Goal: Transaction & Acquisition: Purchase product/service

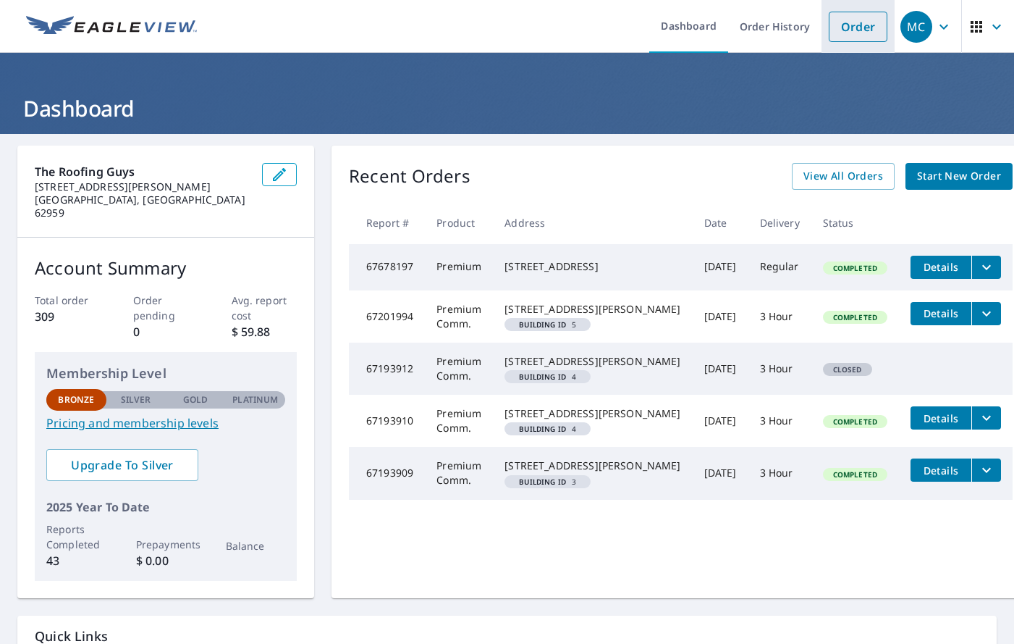
click at [852, 28] on link "Order" at bounding box center [858, 27] width 59 height 30
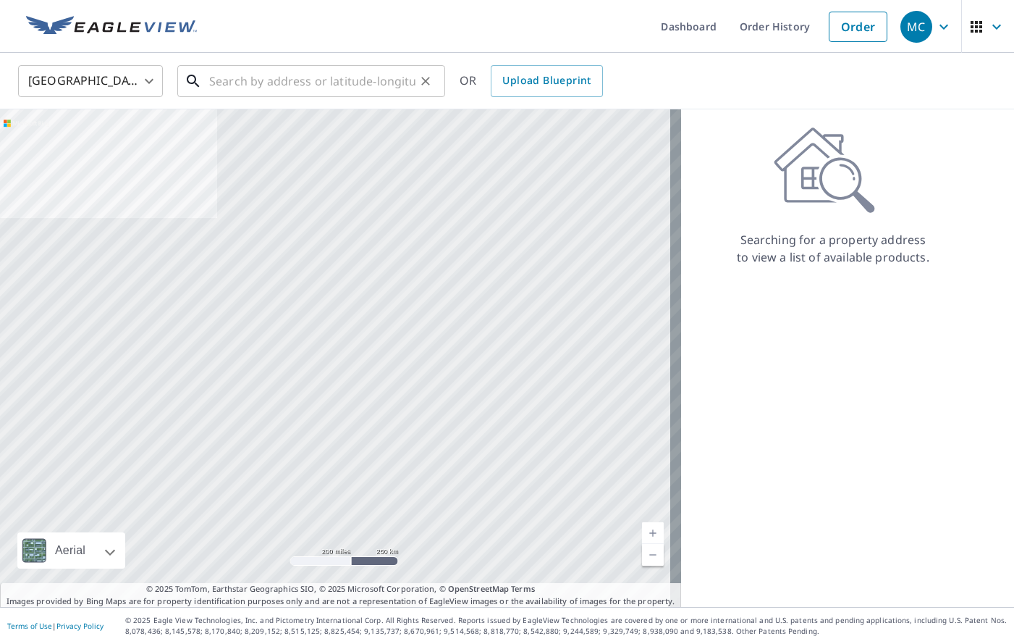
click at [245, 88] on input "text" at bounding box center [312, 81] width 206 height 41
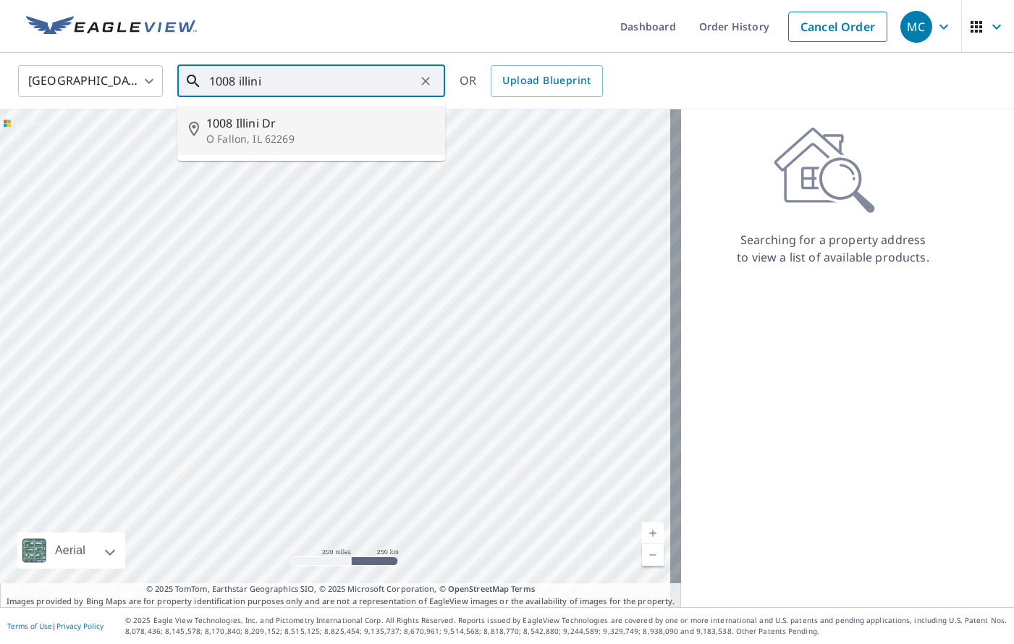
click at [253, 121] on span "1008 Illini Dr" at bounding box center [319, 122] width 227 height 17
type input "1008 Illini Dr O Fallon, IL 62269"
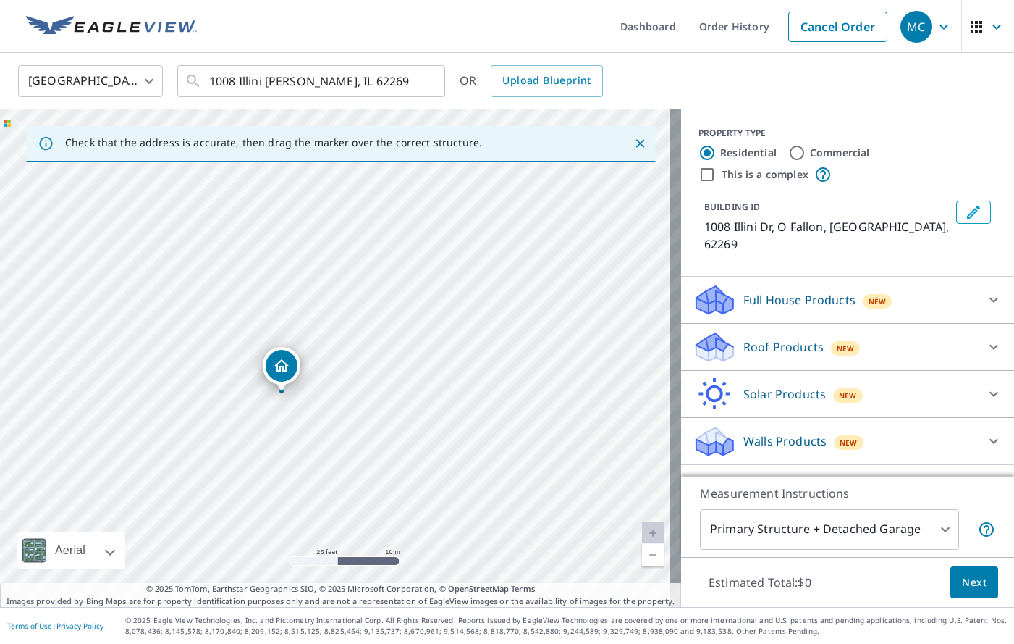
click at [987, 338] on icon at bounding box center [993, 346] width 17 height 17
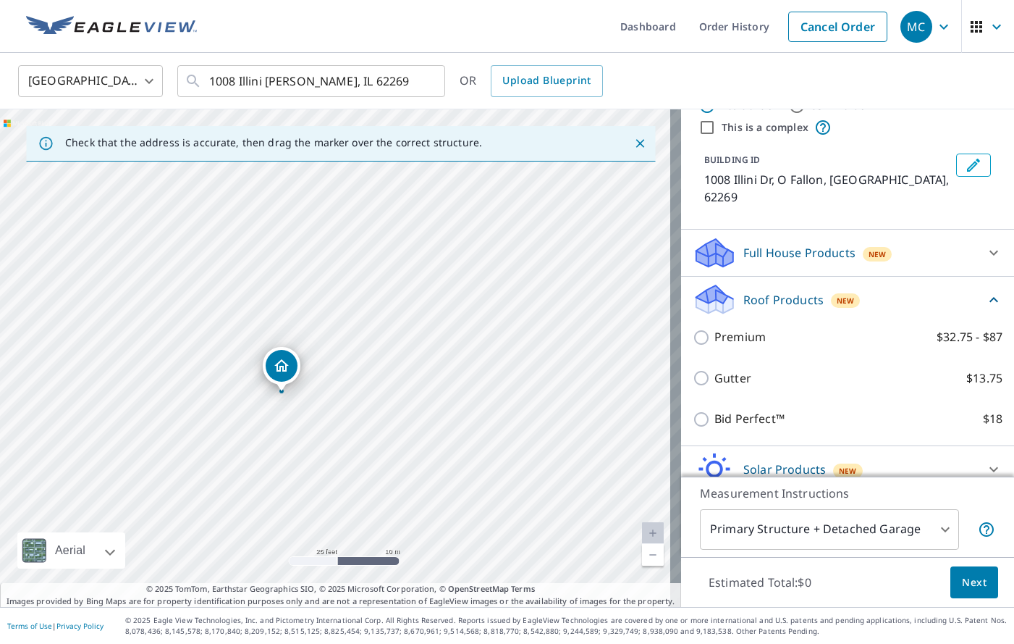
scroll to position [72, 0]
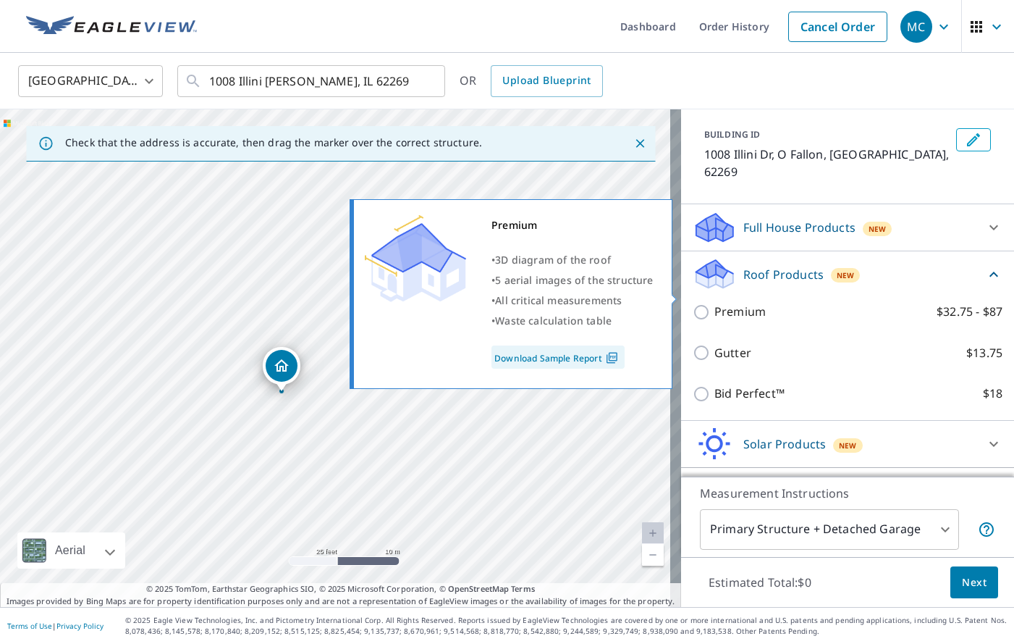
click at [693, 303] on input "Premium $32.75 - $87" at bounding box center [704, 311] width 22 height 17
checkbox input "true"
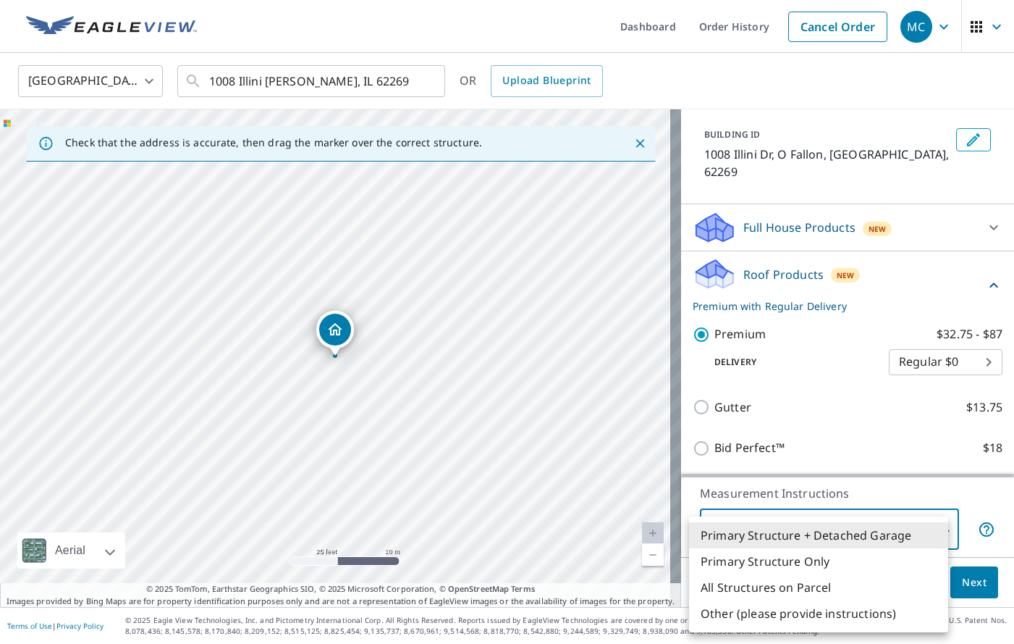
click at [938, 526] on body "MC MC Dashboard Order History Cancel Order MC United States US ​ 1008 Illini Dr…" at bounding box center [507, 322] width 1014 height 644
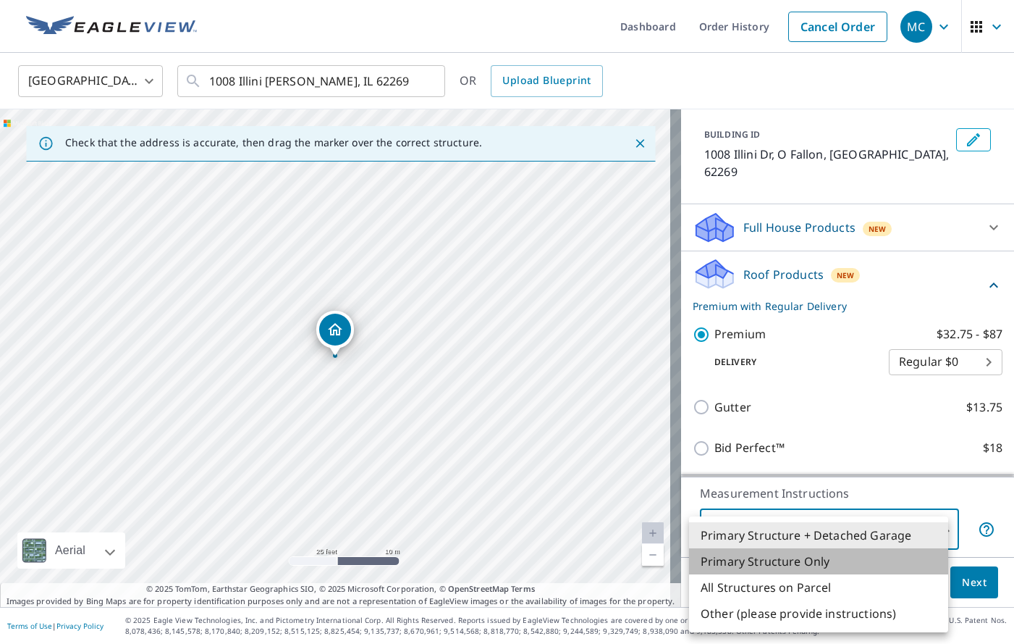
click at [757, 565] on li "Primary Structure Only" at bounding box center [818, 561] width 259 height 26
type input "2"
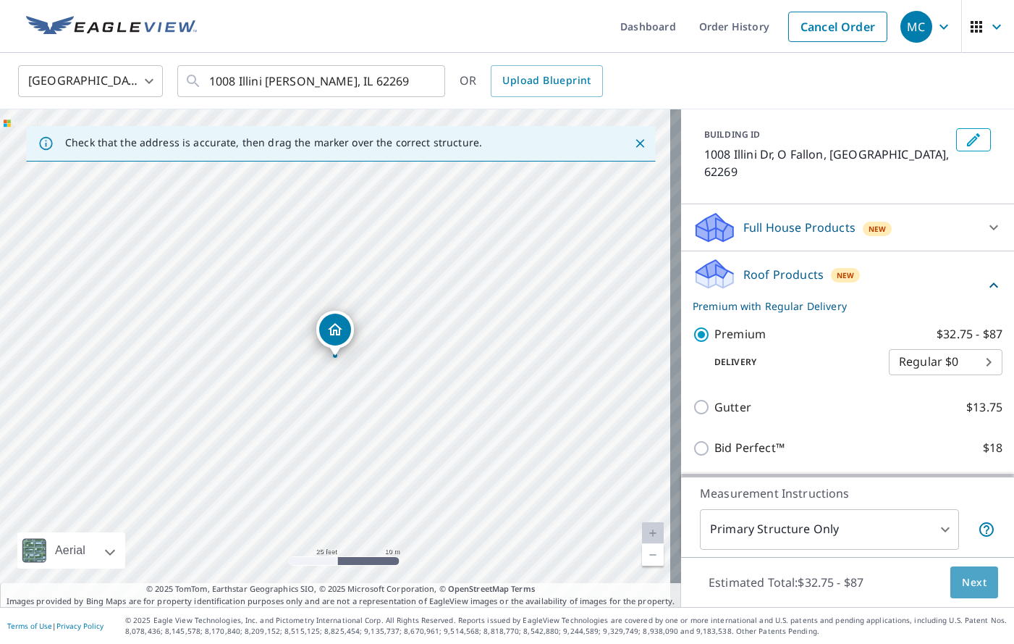
click at [962, 587] on span "Next" at bounding box center [974, 582] width 25 height 18
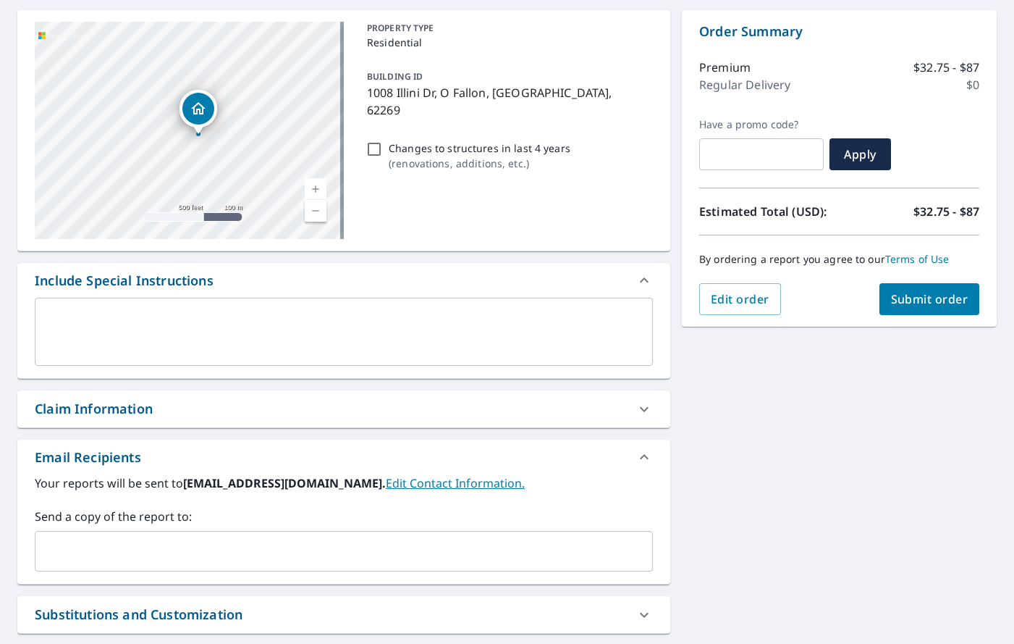
scroll to position [145, 0]
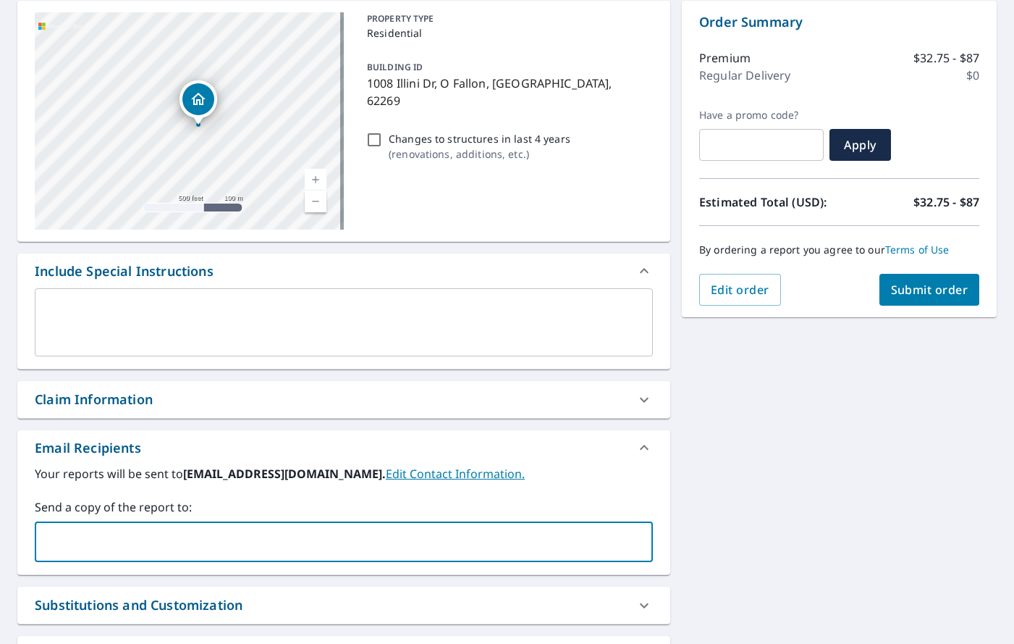
click at [97, 535] on input "text" at bounding box center [333, 542] width 584 height 28
type input "[EMAIL_ADDRESS][DOMAIN_NAME]"
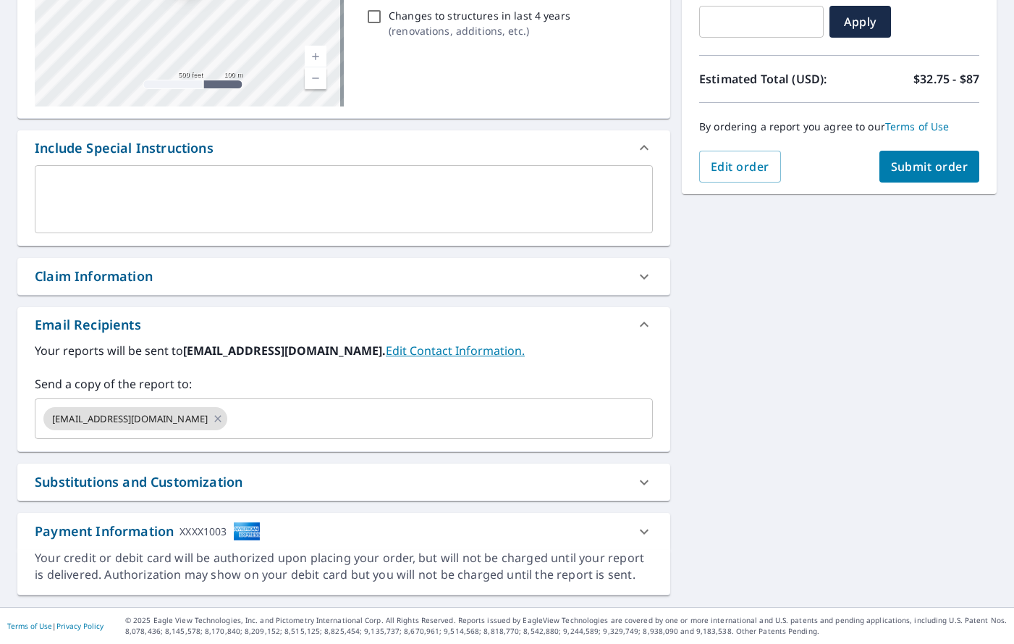
scroll to position [123, 0]
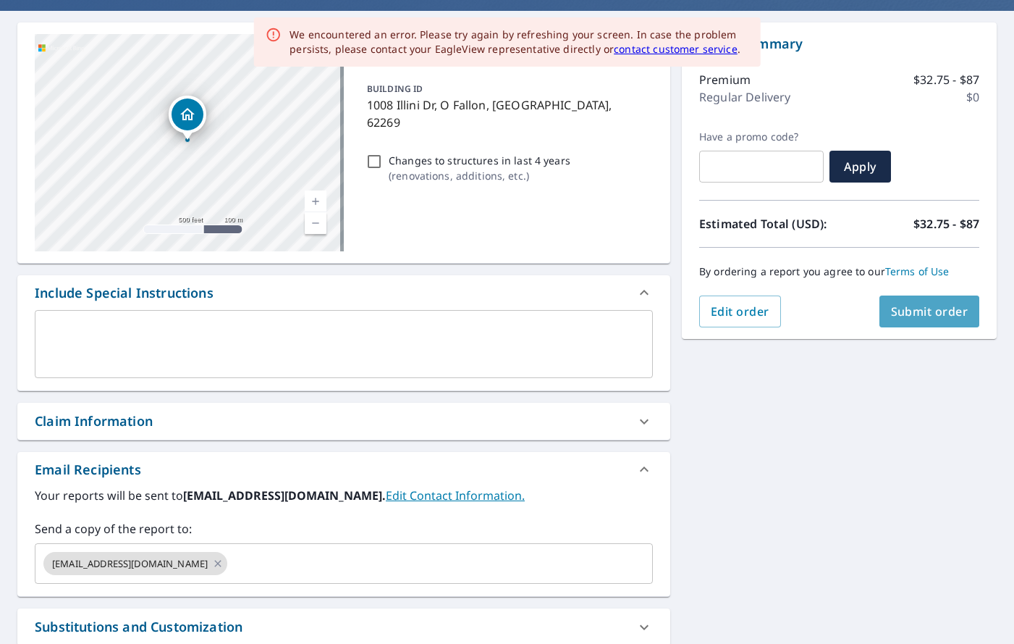
click at [939, 316] on span "Submit order" at bounding box center [929, 311] width 77 height 16
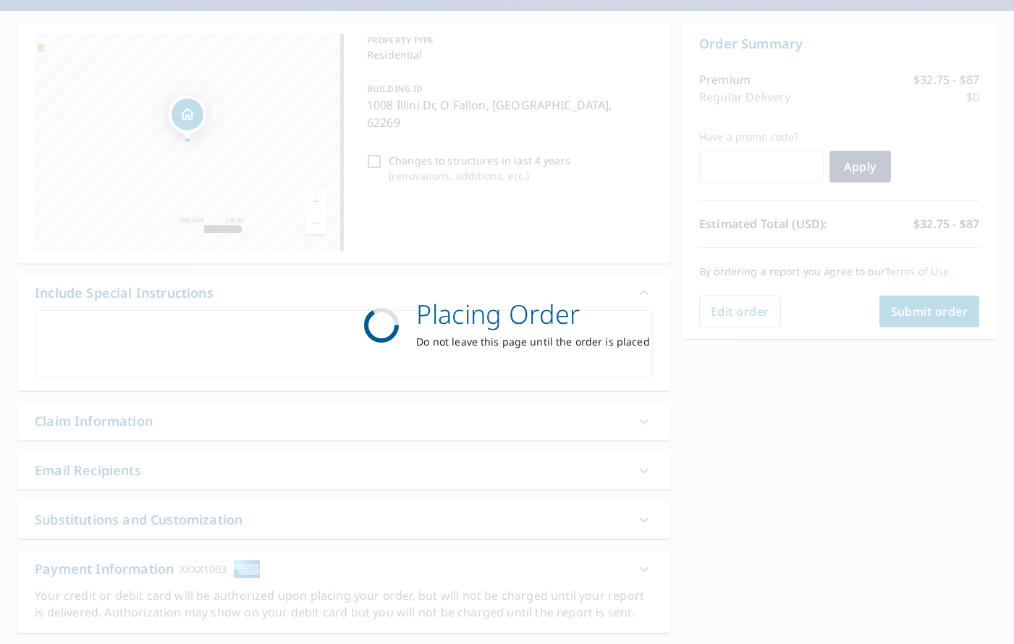
scroll to position [0, 0]
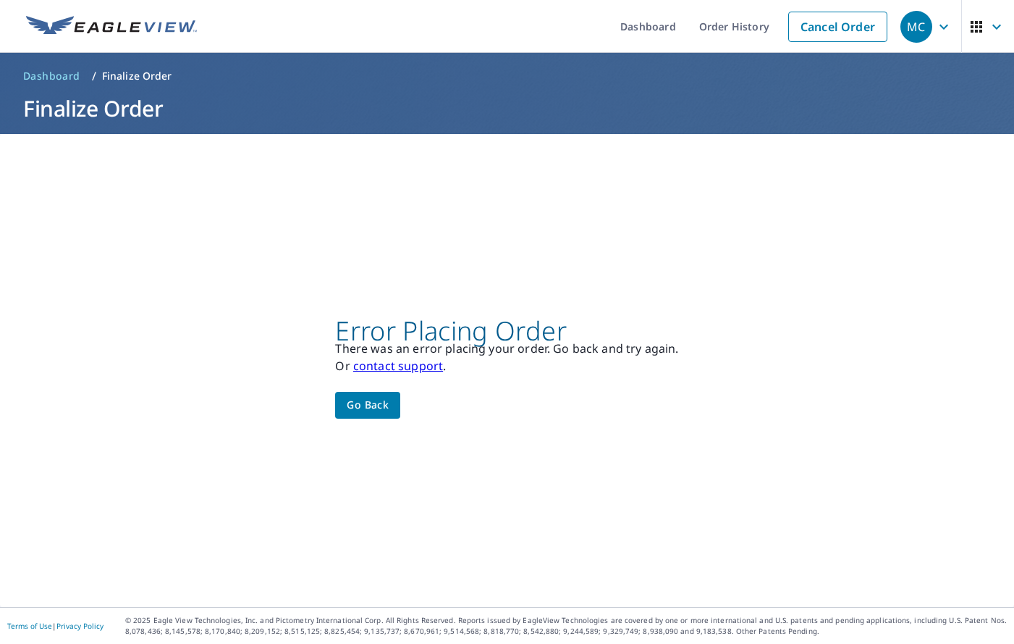
click at [353, 405] on span "Go back" at bounding box center [368, 405] width 42 height 18
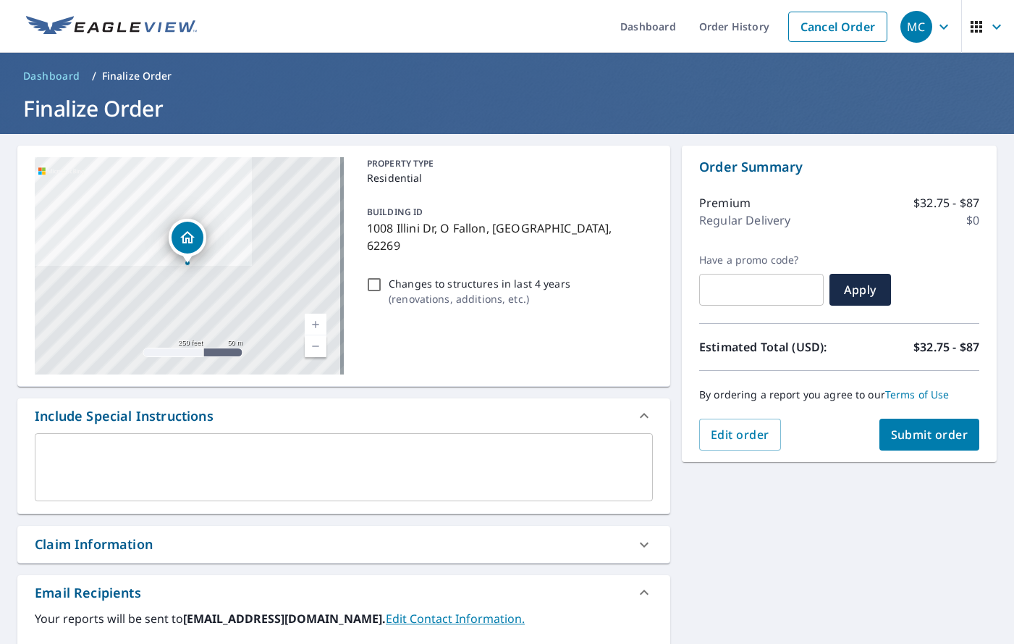
scroll to position [145, 0]
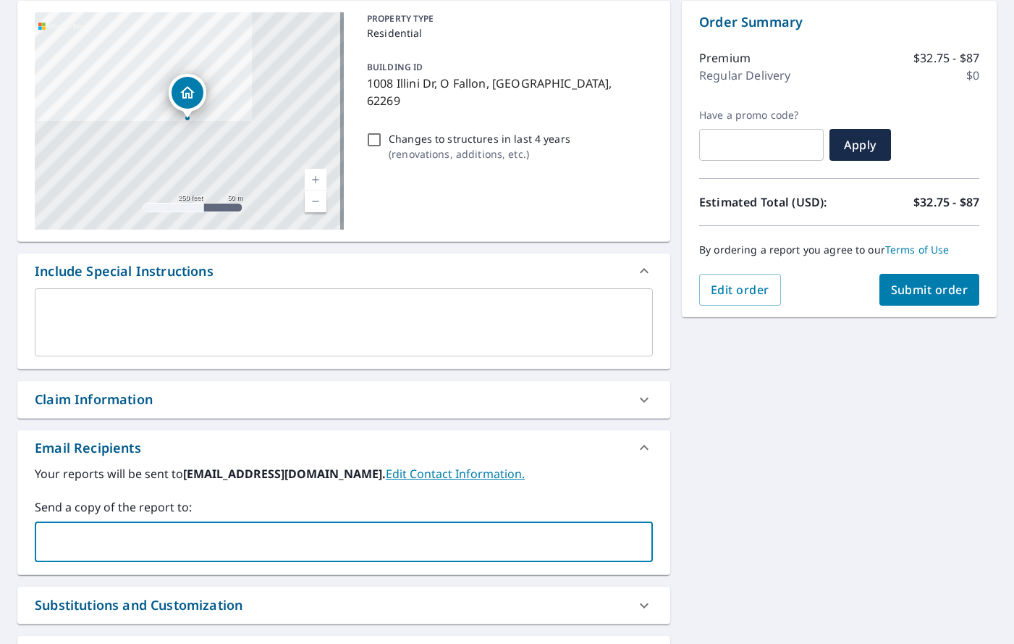
click at [72, 540] on input "text" at bounding box center [333, 542] width 584 height 28
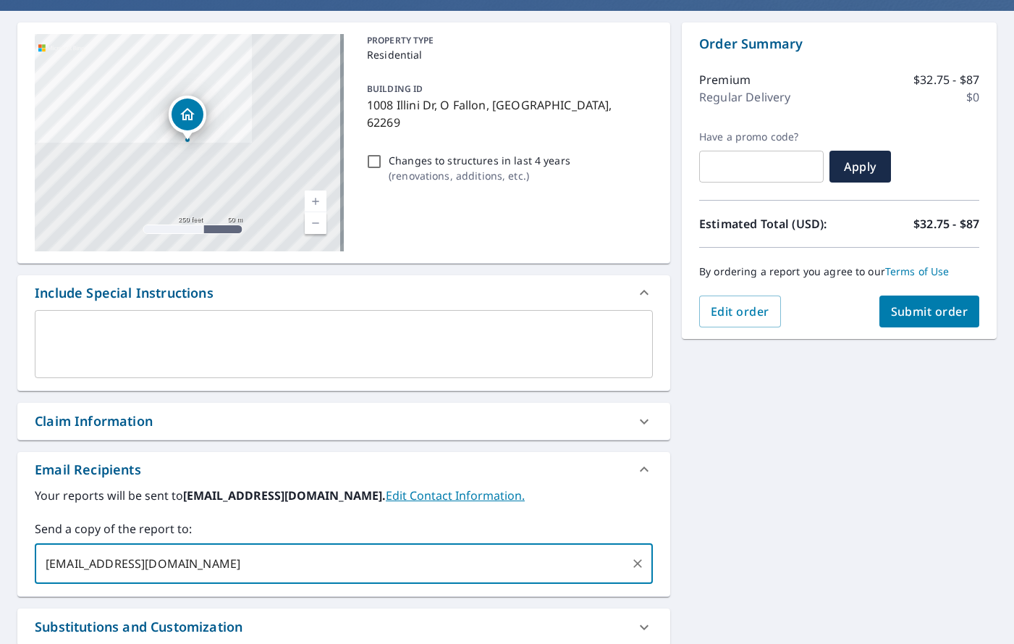
scroll to position [51, 0]
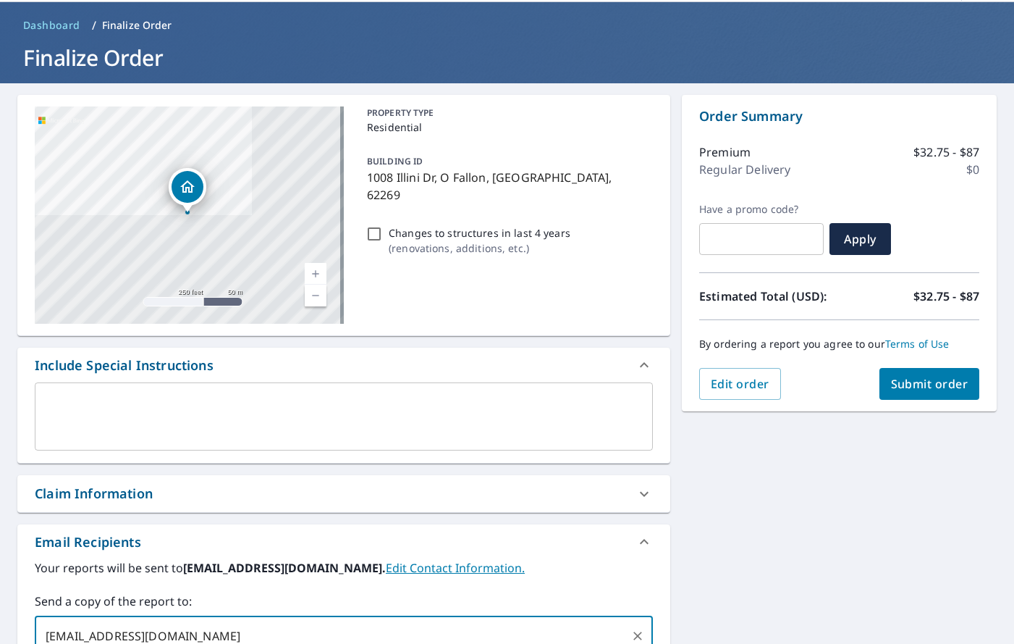
type input "[EMAIL_ADDRESS][DOMAIN_NAME]"
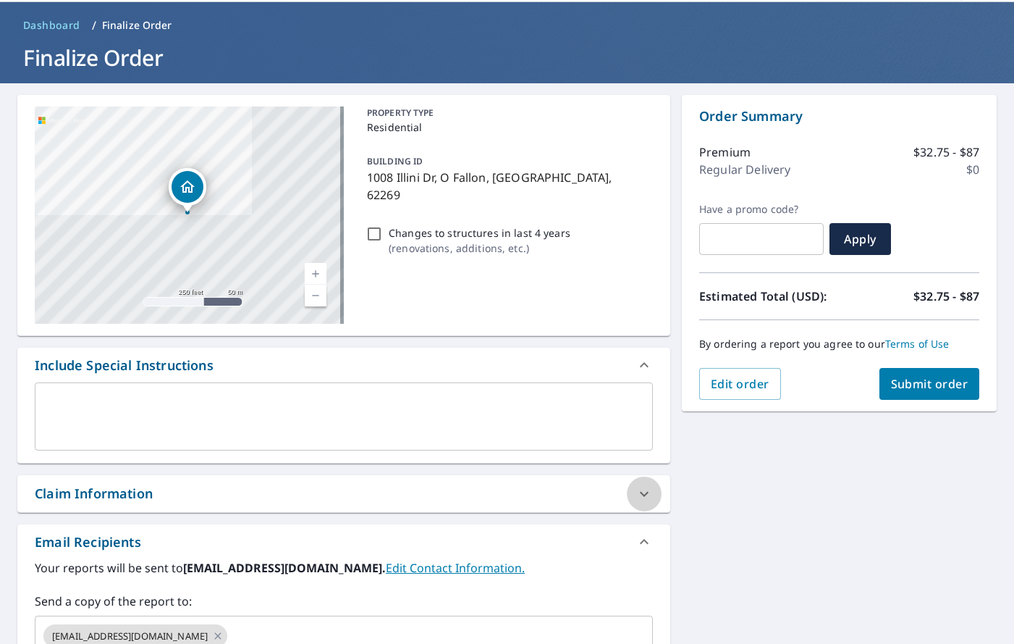
click at [638, 497] on icon at bounding box center [644, 493] width 17 height 17
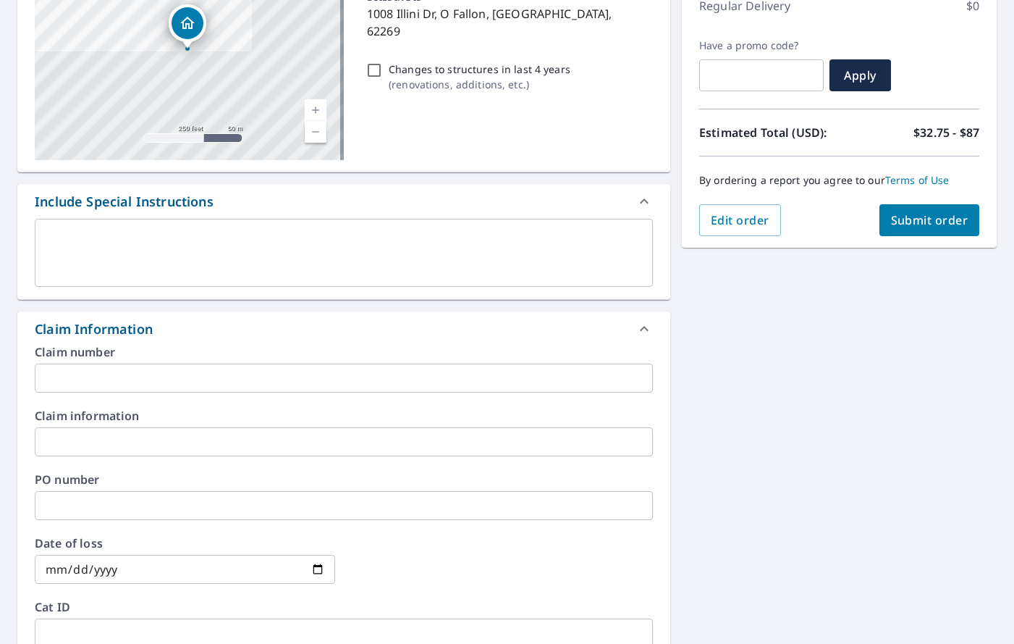
scroll to position [195, 0]
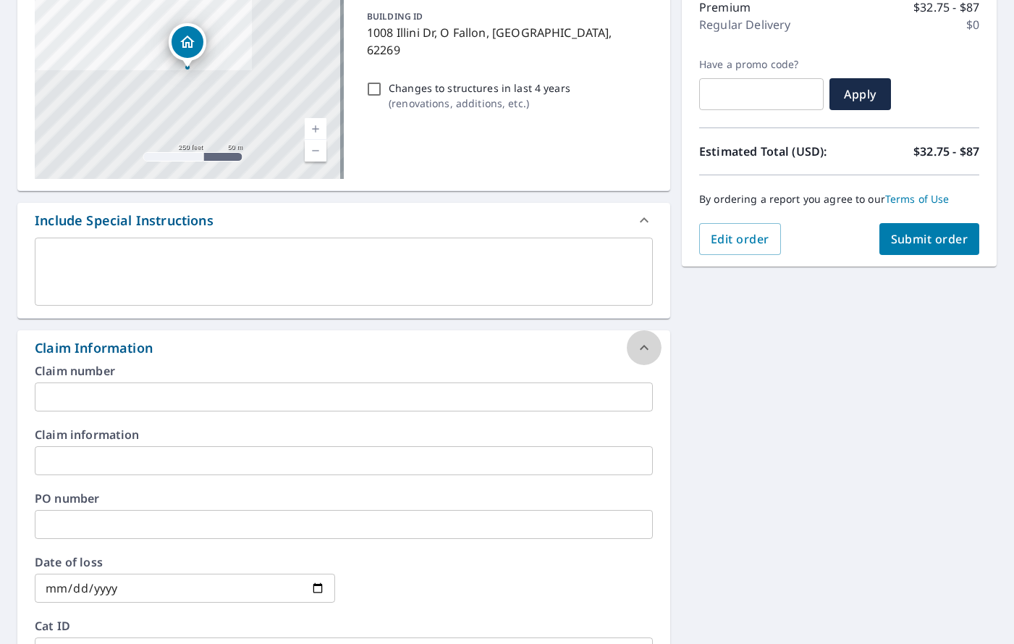
click at [640, 345] on icon at bounding box center [644, 347] width 9 height 5
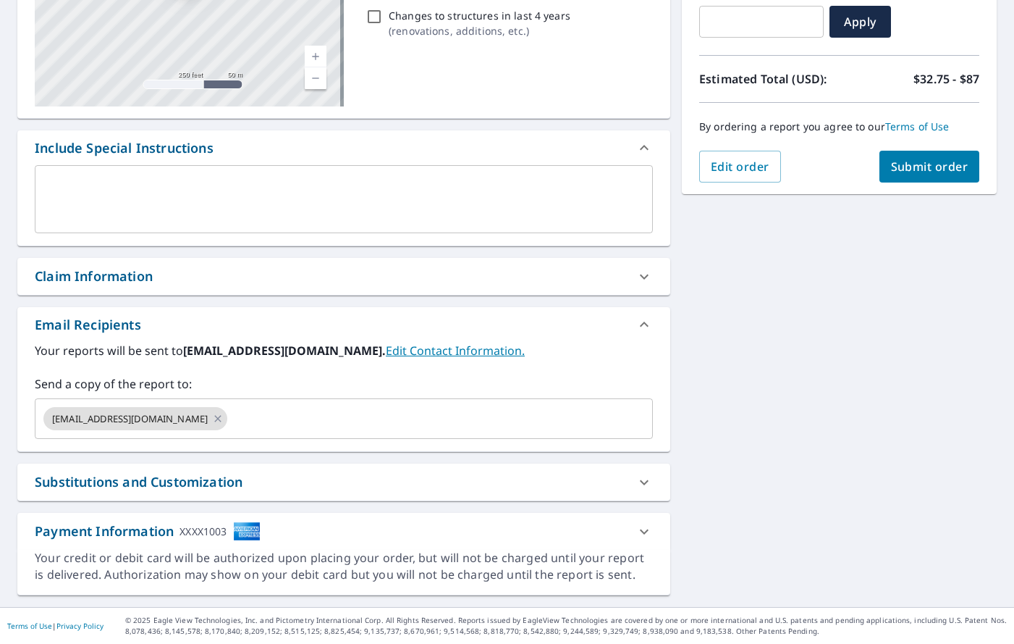
scroll to position [0, 0]
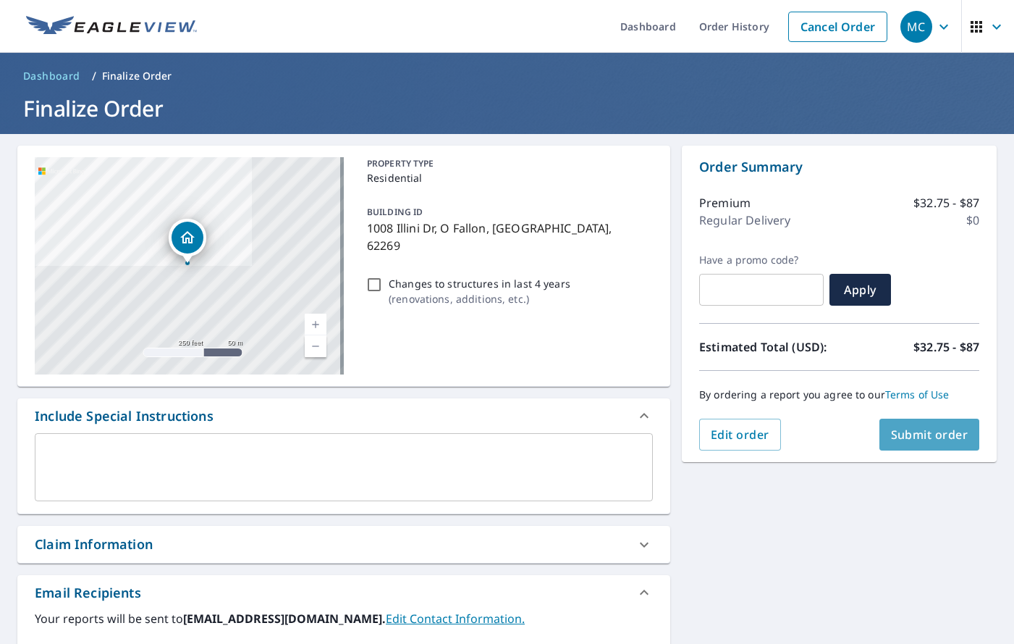
click at [920, 436] on span "Submit order" at bounding box center [929, 434] width 77 height 16
